Goal: Navigation & Orientation: Find specific page/section

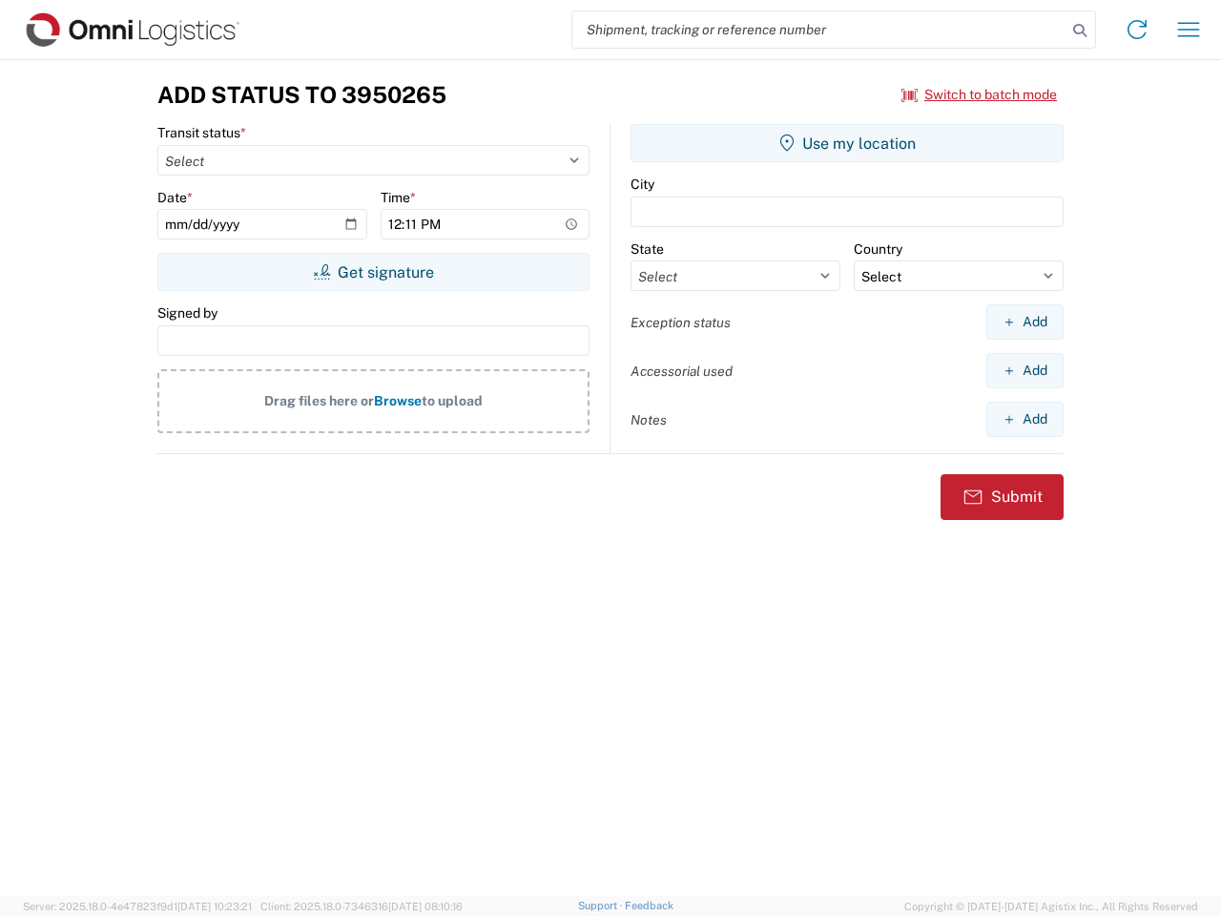
click at [819, 30] on input "search" at bounding box center [819, 29] width 494 height 36
click at [1080, 31] on icon at bounding box center [1080, 30] width 27 height 27
click at [1137, 30] on icon at bounding box center [1137, 29] width 31 height 31
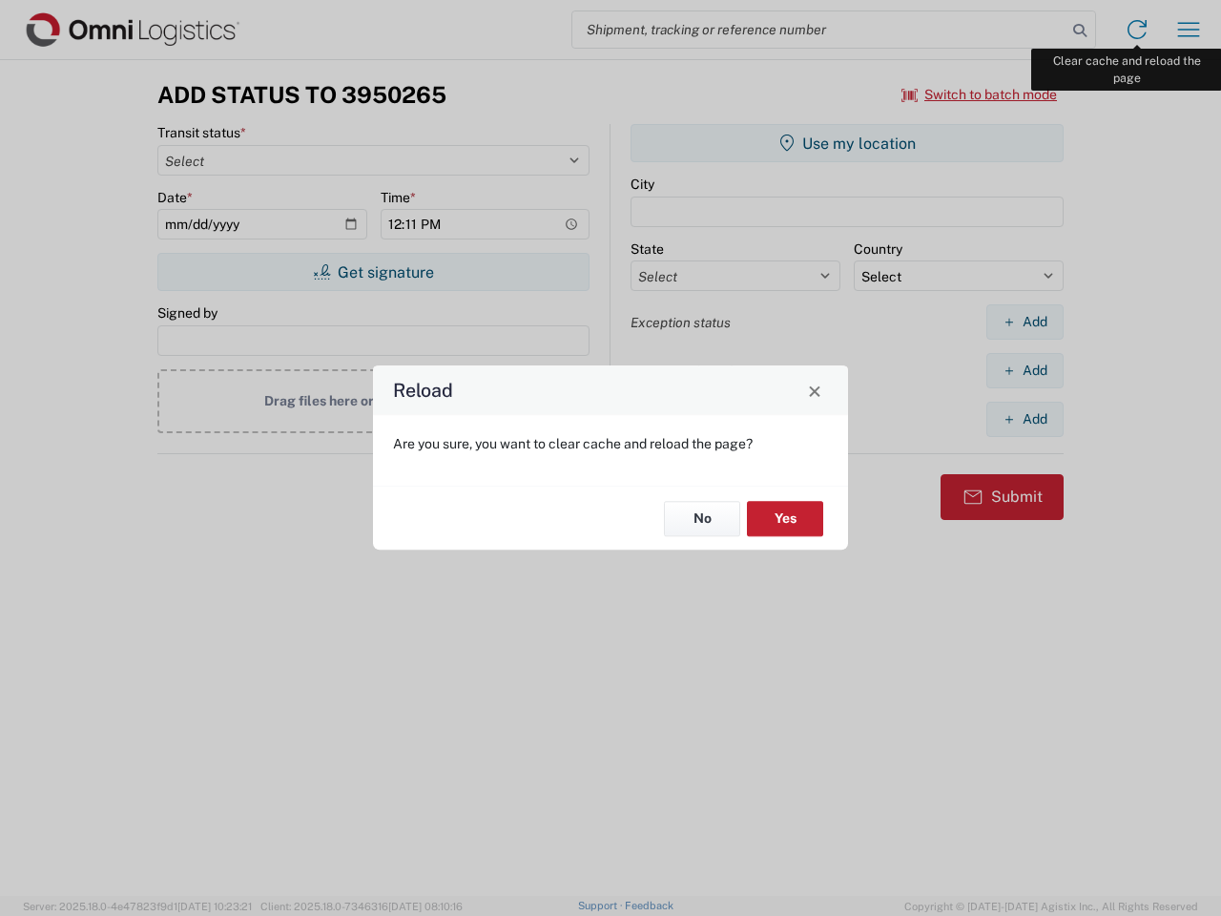
click at [1189, 30] on div "Reload Are you sure, you want to clear cache and reload the page? No Yes" at bounding box center [610, 458] width 1221 height 916
click at [980, 94] on div "Reload Are you sure, you want to clear cache and reload the page? No Yes" at bounding box center [610, 458] width 1221 height 916
click at [373, 272] on div "Reload Are you sure, you want to clear cache and reload the page? No Yes" at bounding box center [610, 458] width 1221 height 916
click at [847, 143] on div "Reload Are you sure, you want to clear cache and reload the page? No Yes" at bounding box center [610, 458] width 1221 height 916
click at [1025, 322] on div "Reload Are you sure, you want to clear cache and reload the page? No Yes" at bounding box center [610, 458] width 1221 height 916
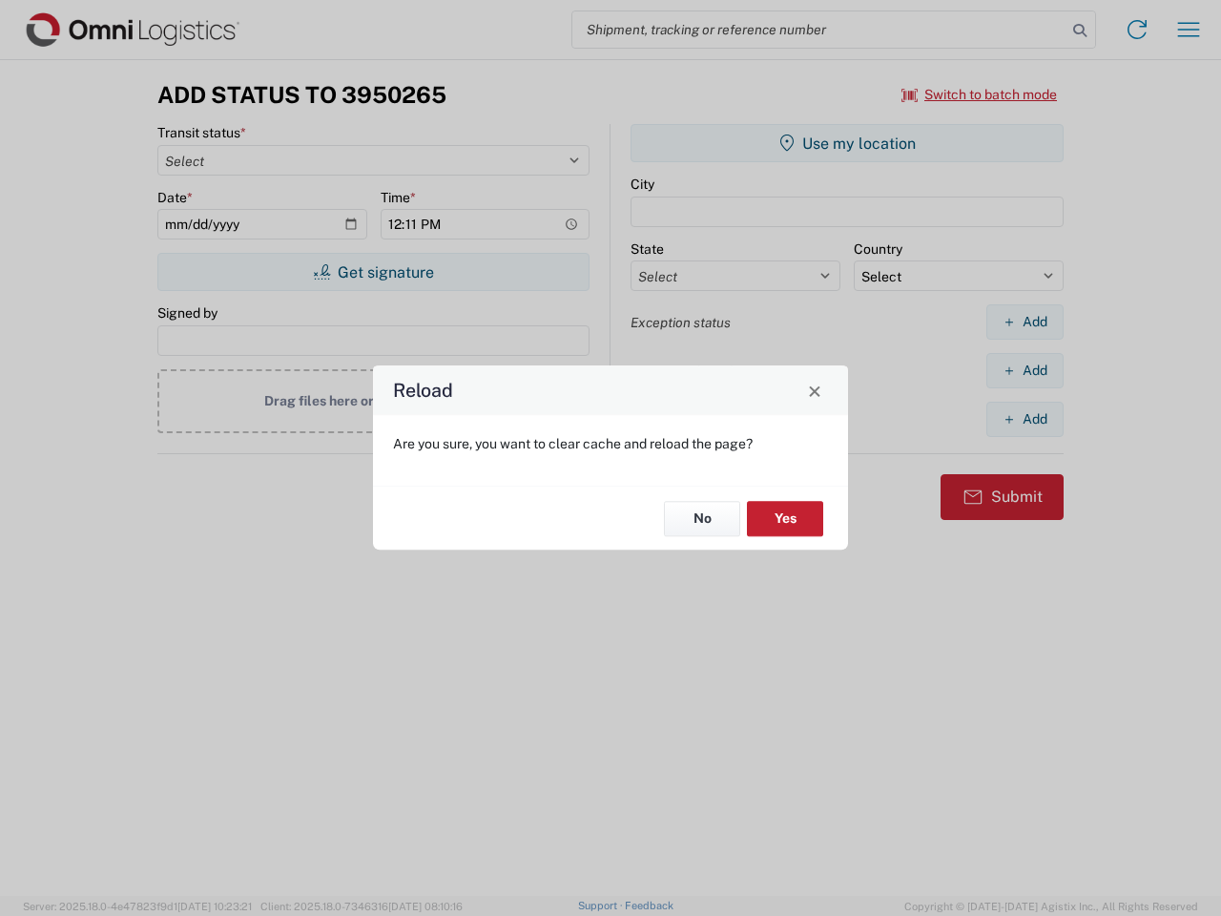
click at [1025, 370] on div "Reload Are you sure, you want to clear cache and reload the page? No Yes" at bounding box center [610, 458] width 1221 height 916
click at [1025, 419] on div "Reload Are you sure, you want to clear cache and reload the page? No Yes" at bounding box center [610, 458] width 1221 height 916
